Goal: Browse casually: Explore the website without a specific task or goal

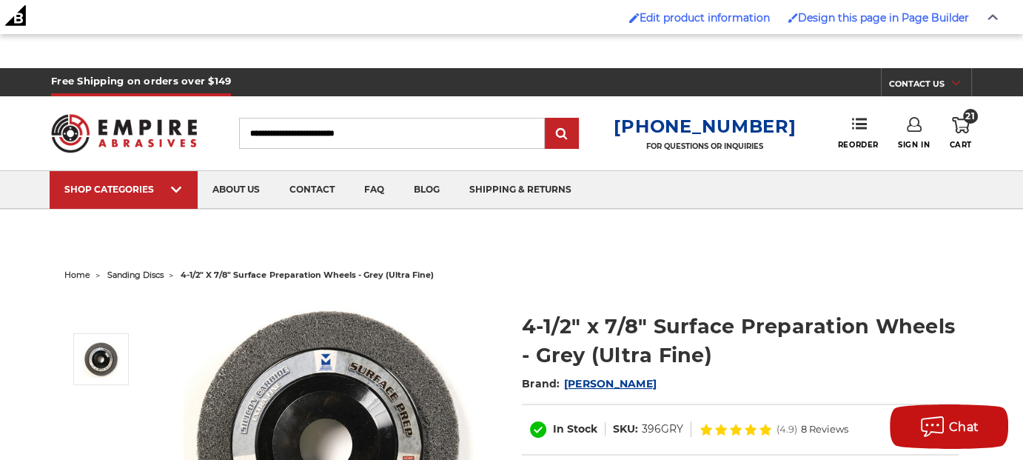
click at [110, 133] on img at bounding box center [124, 132] width 146 height 57
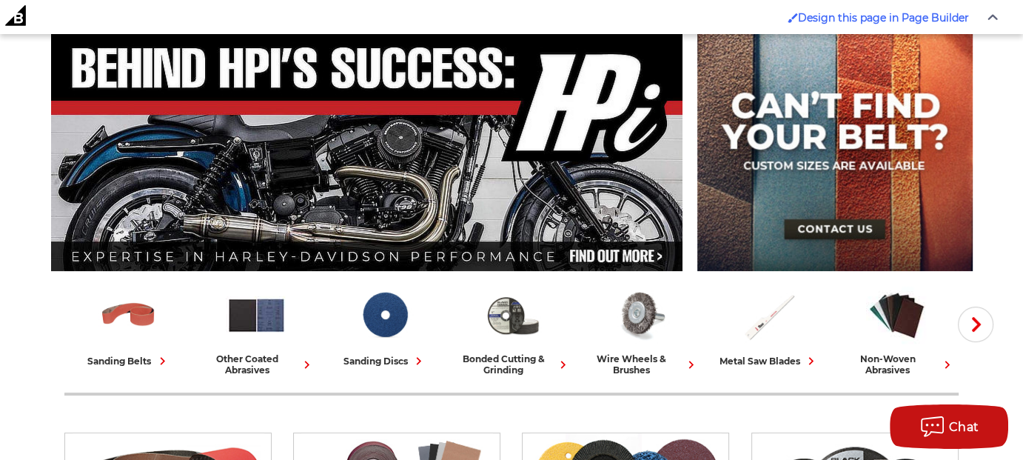
scroll to position [235, 0]
click at [978, 323] on use "button" at bounding box center [976, 324] width 9 height 15
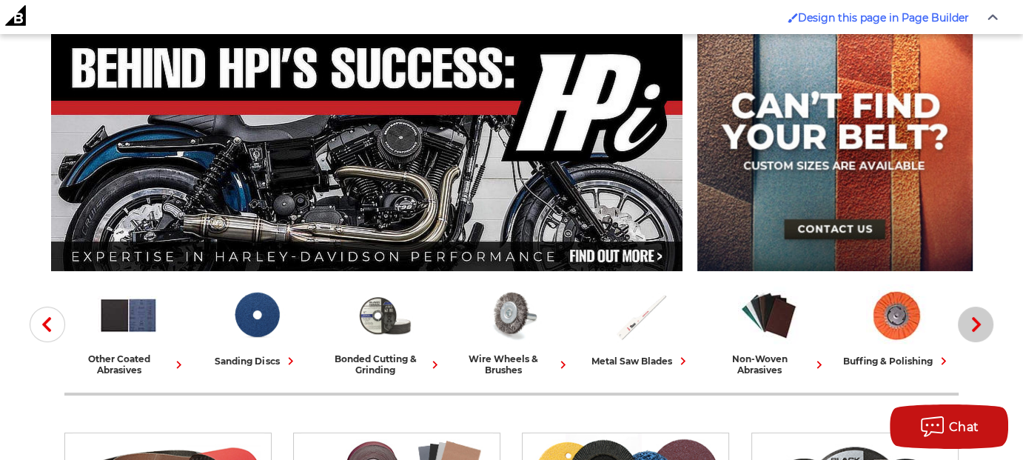
click at [978, 323] on use "button" at bounding box center [976, 324] width 9 height 15
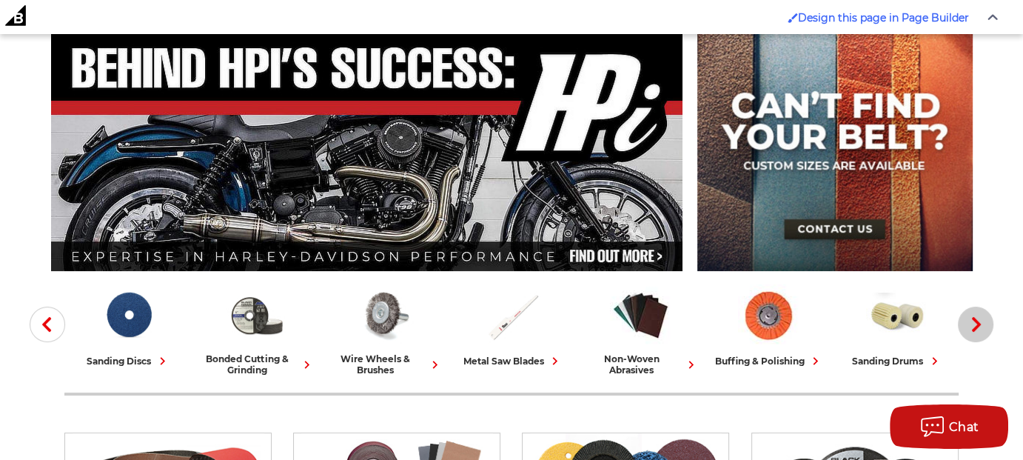
click at [978, 323] on use "button" at bounding box center [976, 324] width 9 height 15
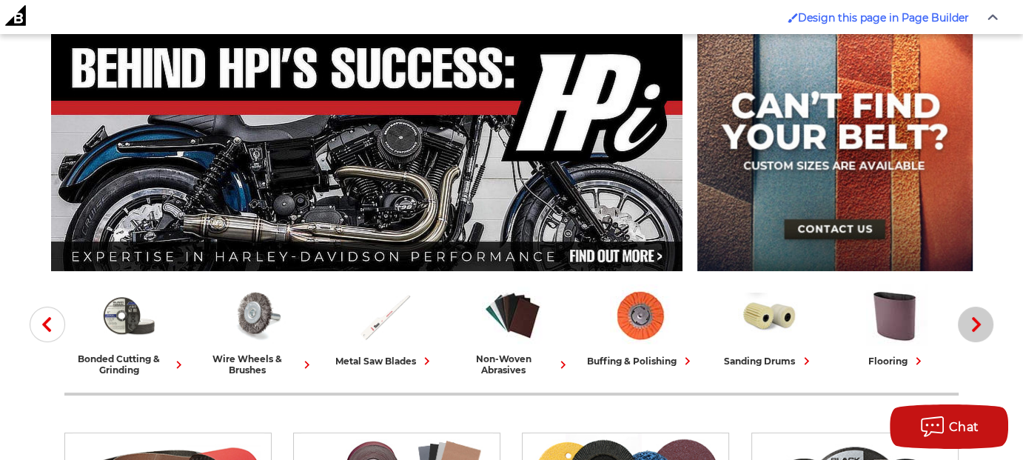
click at [978, 323] on use "button" at bounding box center [976, 324] width 9 height 15
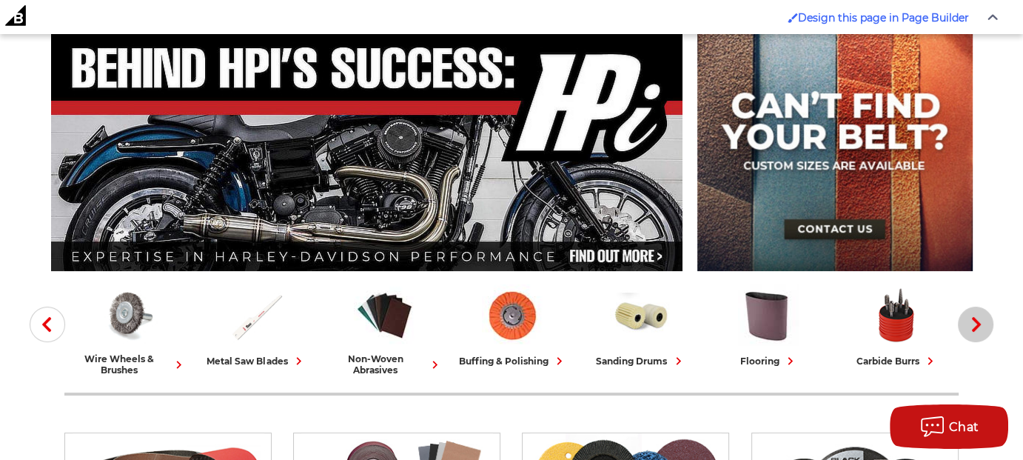
click at [978, 323] on use "button" at bounding box center [976, 324] width 9 height 15
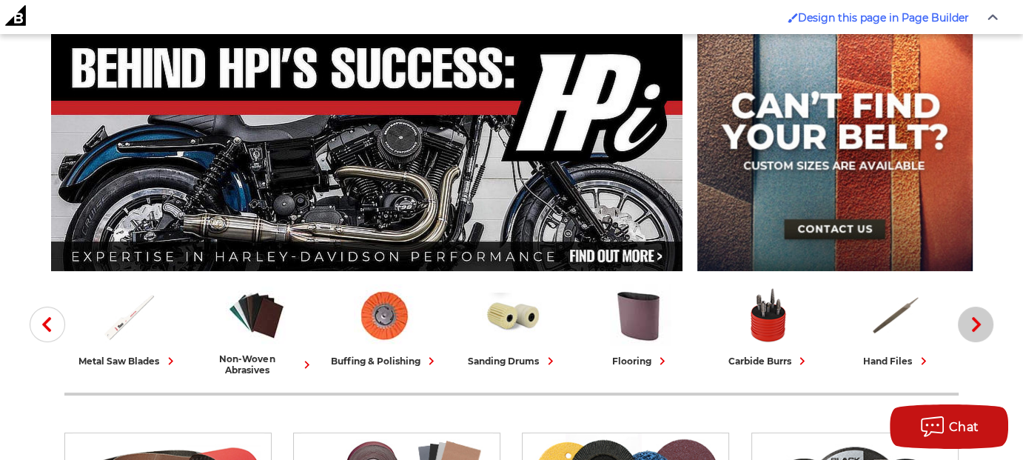
click at [978, 323] on use "button" at bounding box center [976, 324] width 9 height 15
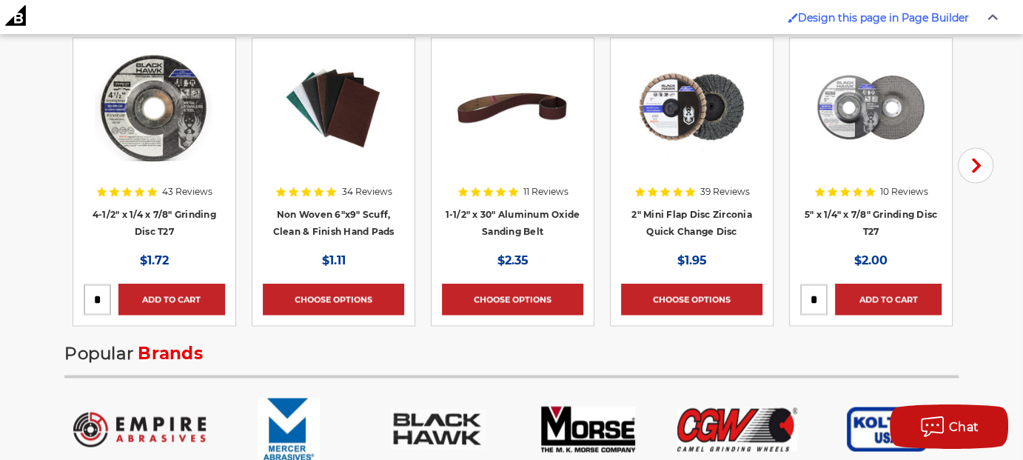
scroll to position [2475, 0]
